Goal: Task Accomplishment & Management: Use online tool/utility

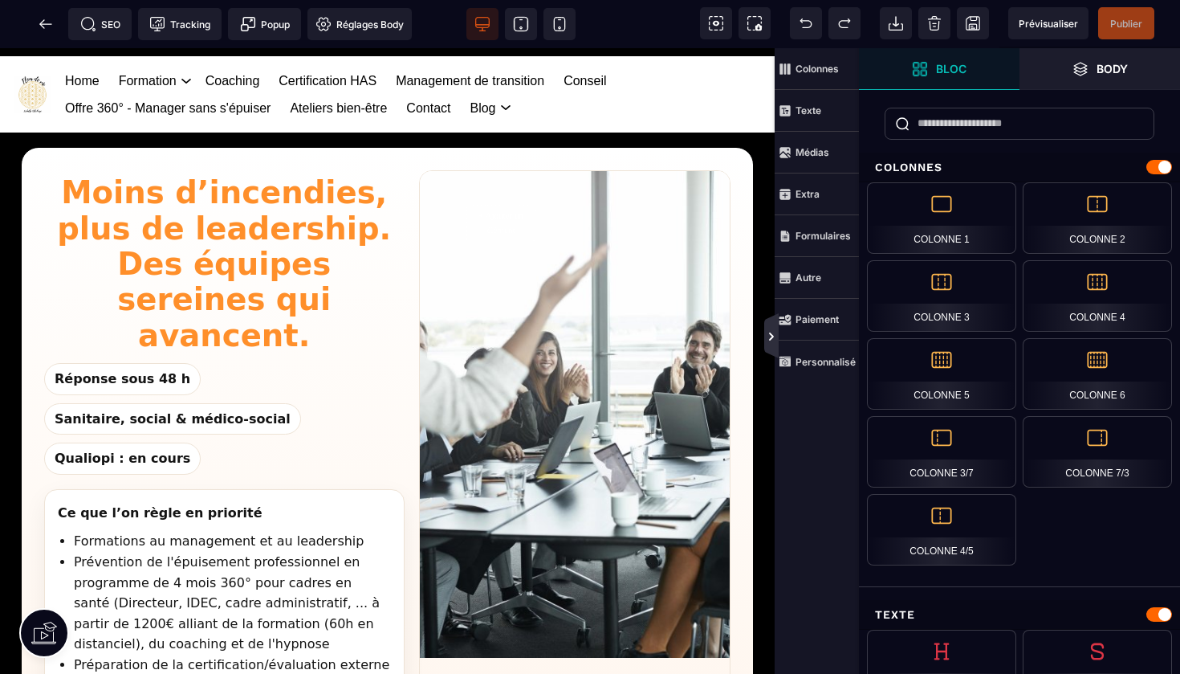
click at [767, 336] on icon at bounding box center [771, 336] width 13 height 13
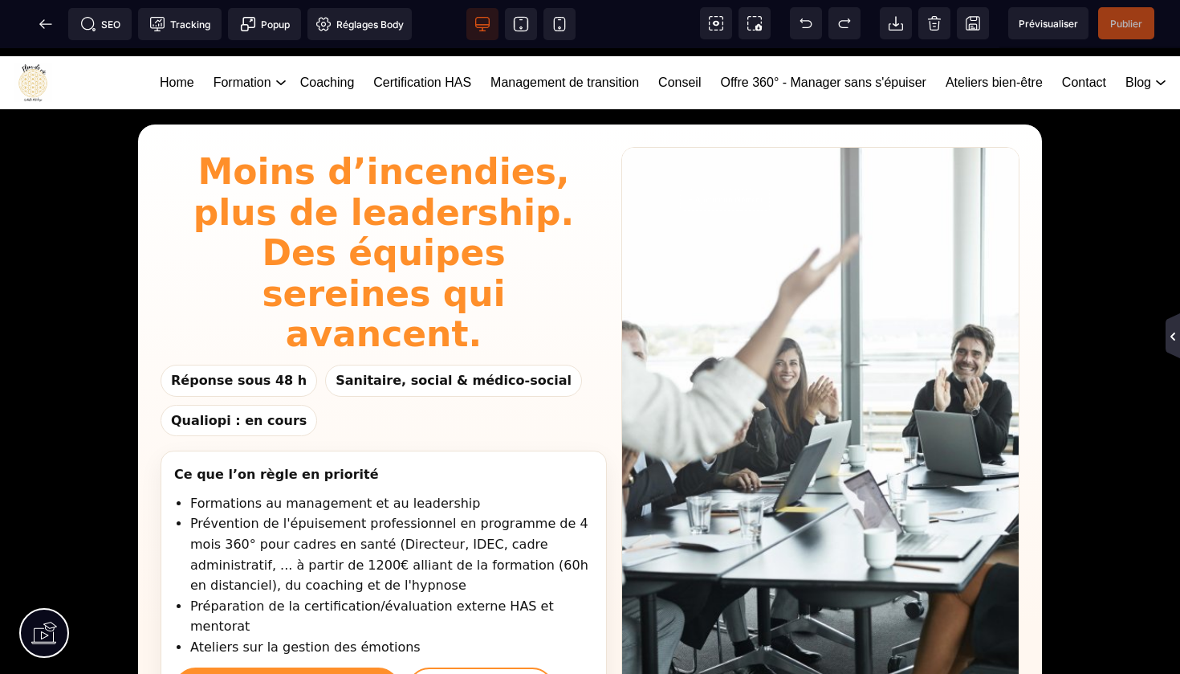
click at [1173, 342] on icon at bounding box center [1172, 336] width 13 height 13
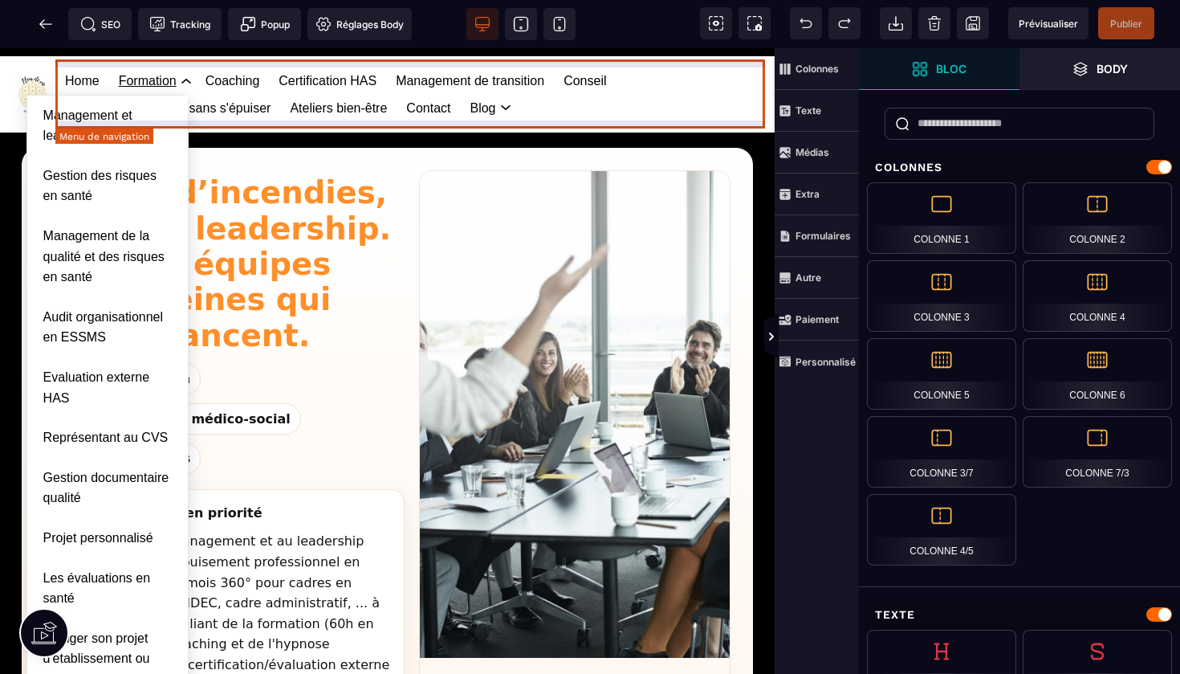
click at [141, 84] on link "Formation Management et leadership Gestion des risques en santé Management de l…" at bounding box center [148, 80] width 58 height 27
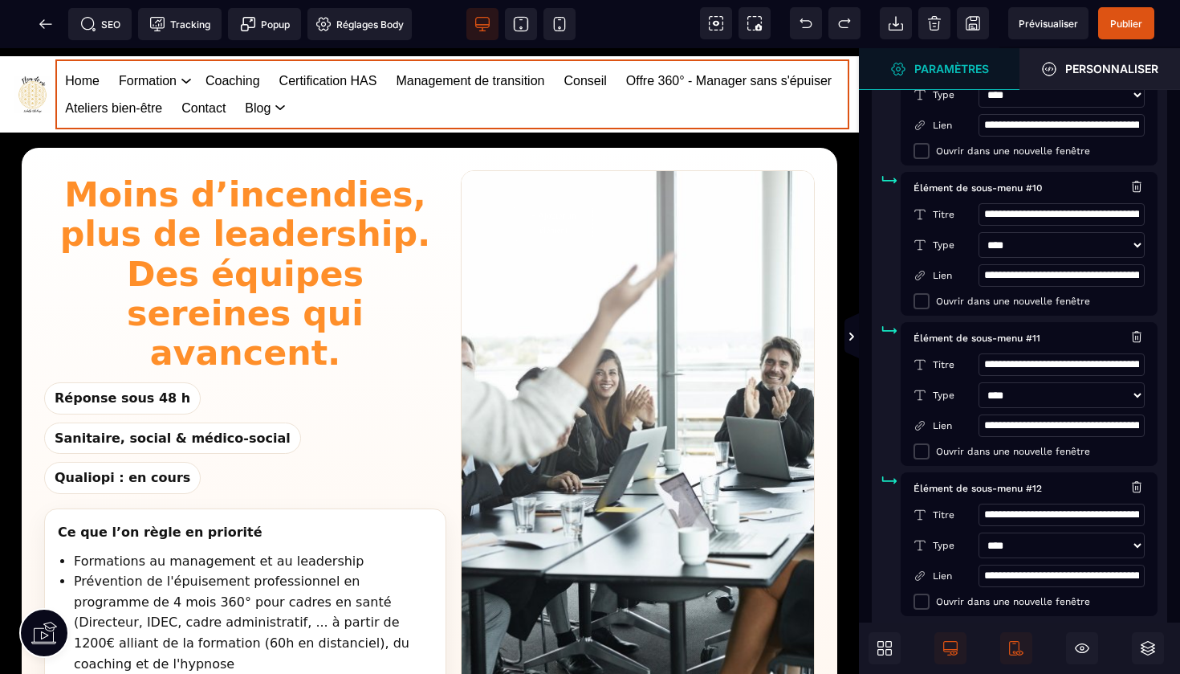
scroll to position [1666, 0]
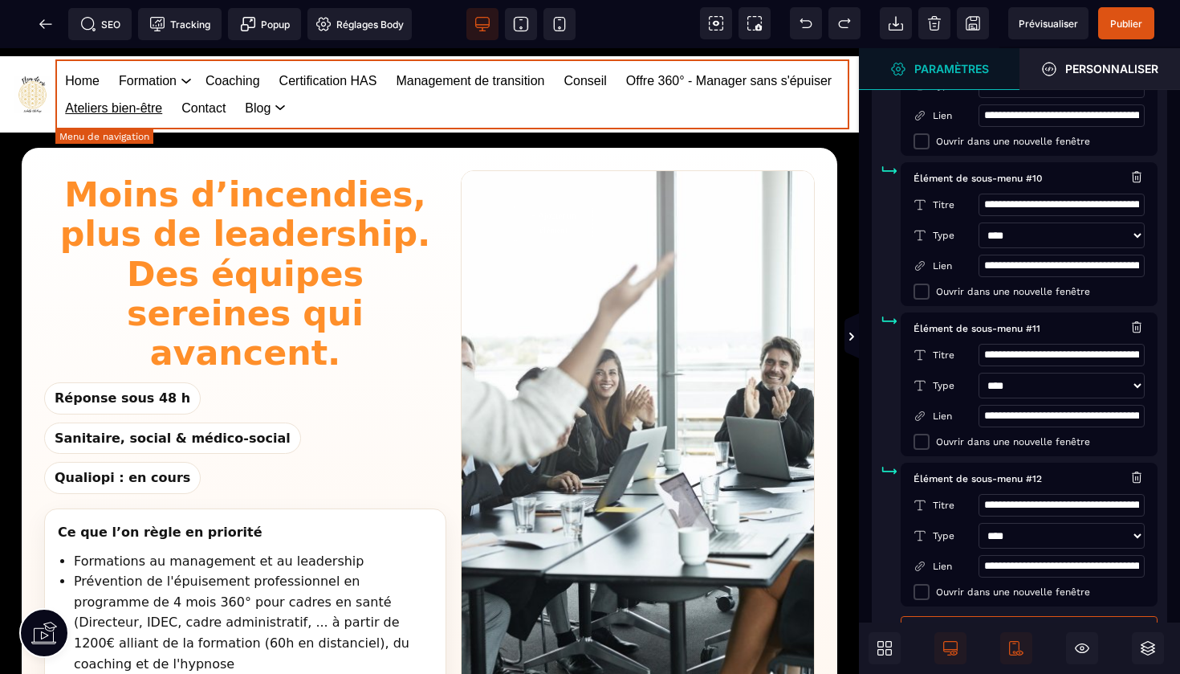
click at [162, 110] on link "Ateliers bien-être" at bounding box center [113, 108] width 97 height 27
click at [44, 24] on icon at bounding box center [45, 23] width 12 height 1
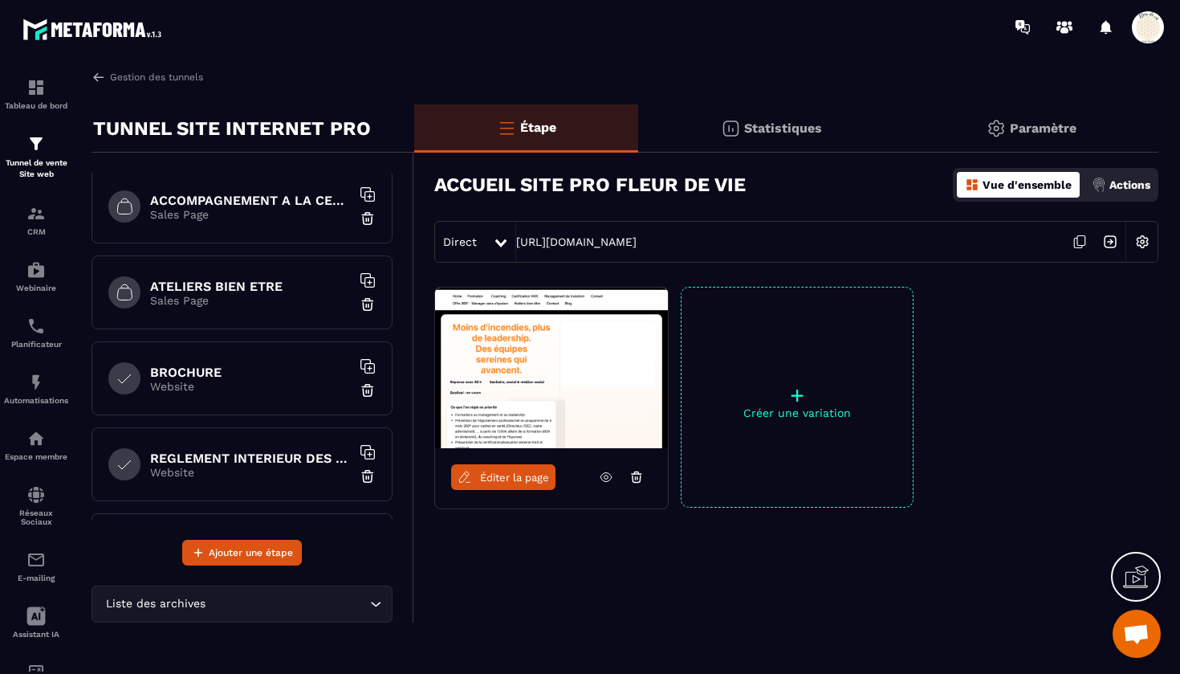
scroll to position [512, 0]
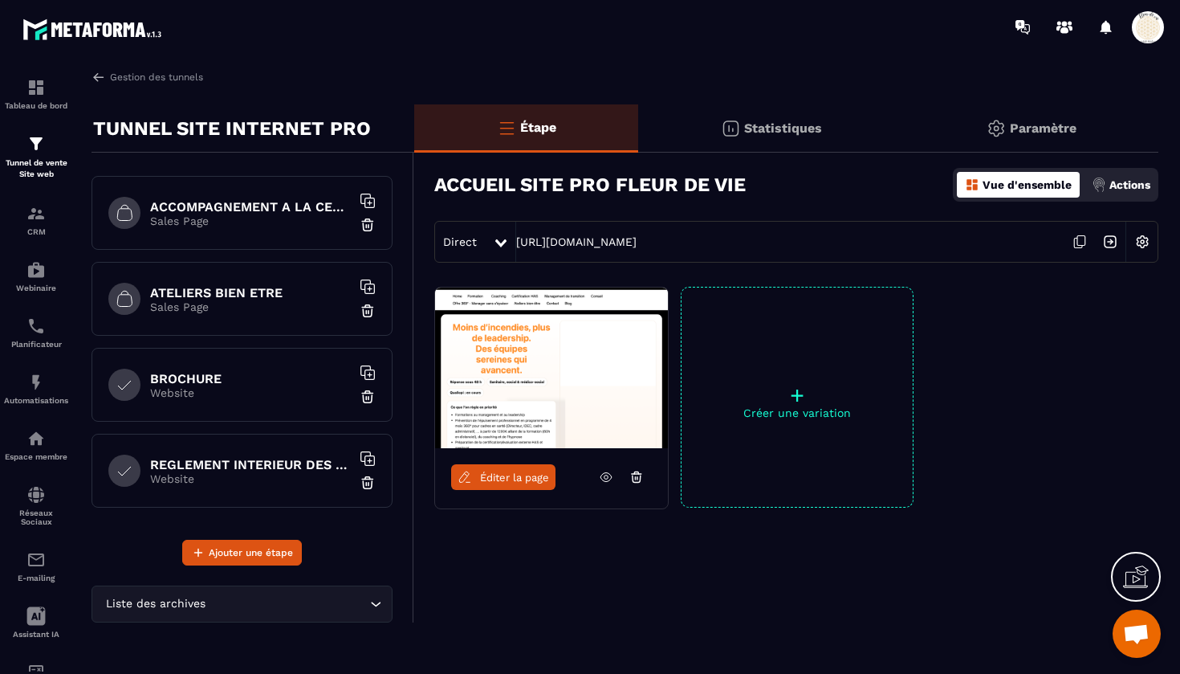
click at [225, 303] on p "Sales Page" at bounding box center [250, 306] width 201 height 13
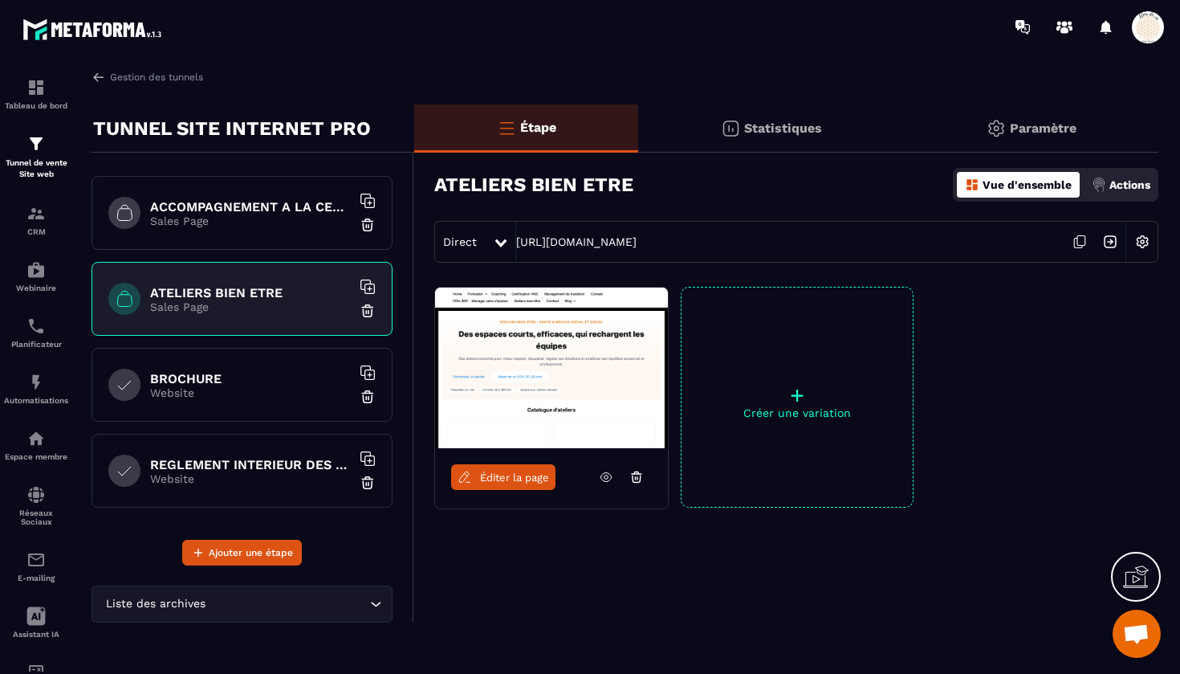
click at [516, 479] on span "Éditer la page" at bounding box center [514, 477] width 69 height 12
